Goal: Find specific page/section: Find specific page/section

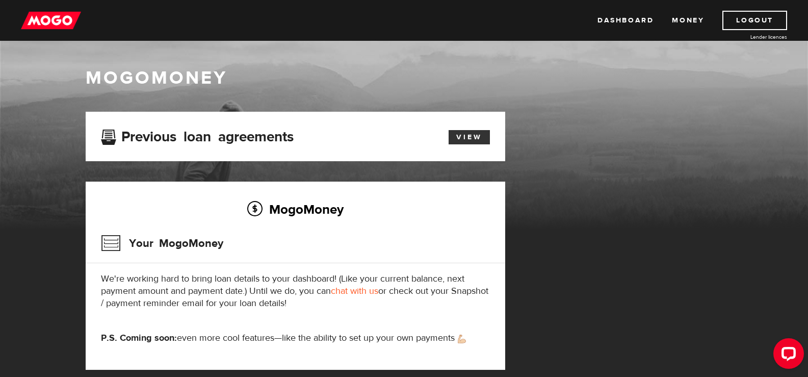
click at [480, 133] on link "View" at bounding box center [469, 137] width 41 height 14
click at [616, 22] on link "Dashboard" at bounding box center [626, 20] width 56 height 19
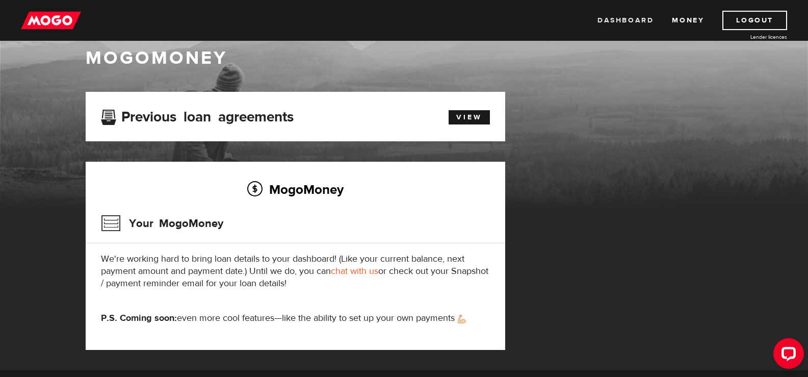
click at [641, 18] on link "Dashboard" at bounding box center [626, 20] width 56 height 19
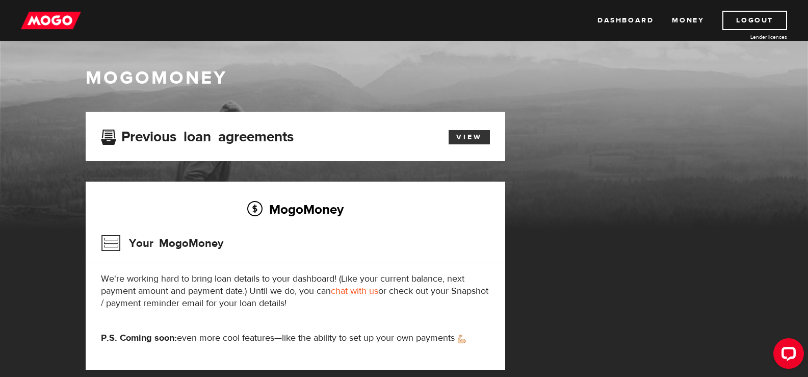
click at [471, 142] on link "View" at bounding box center [469, 137] width 41 height 14
